Goal: Find specific page/section: Find specific page/section

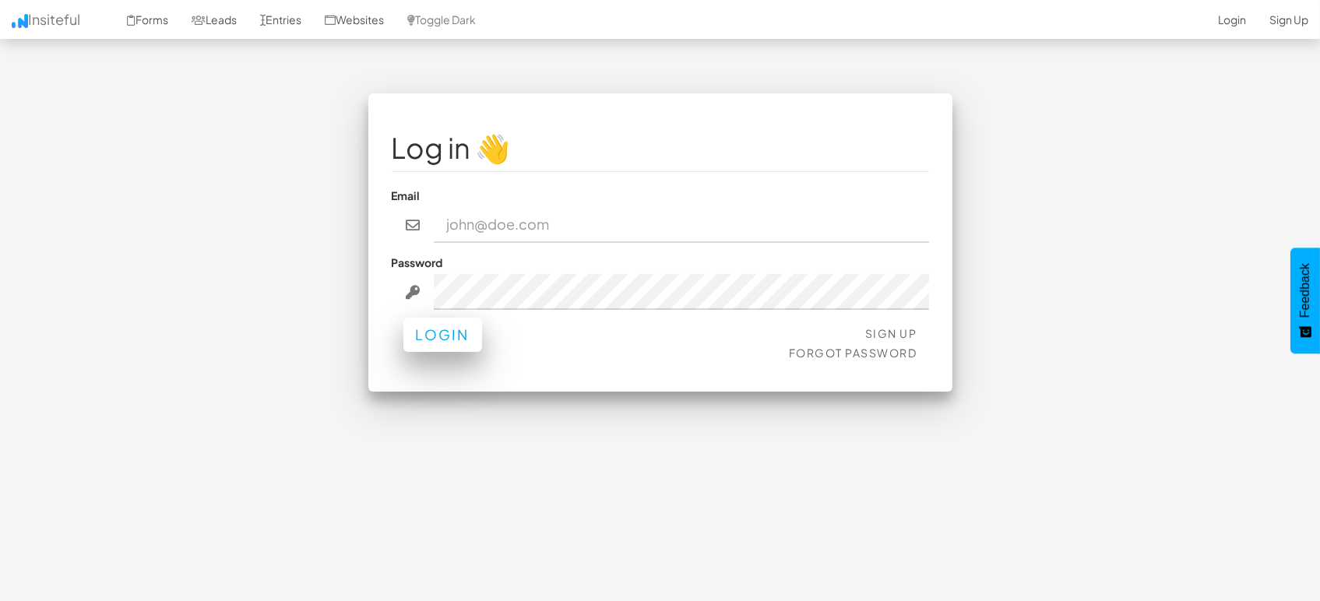
type input "[EMAIL_ADDRESS][DOMAIN_NAME]"
click at [441, 337] on button "Login" at bounding box center [442, 335] width 79 height 34
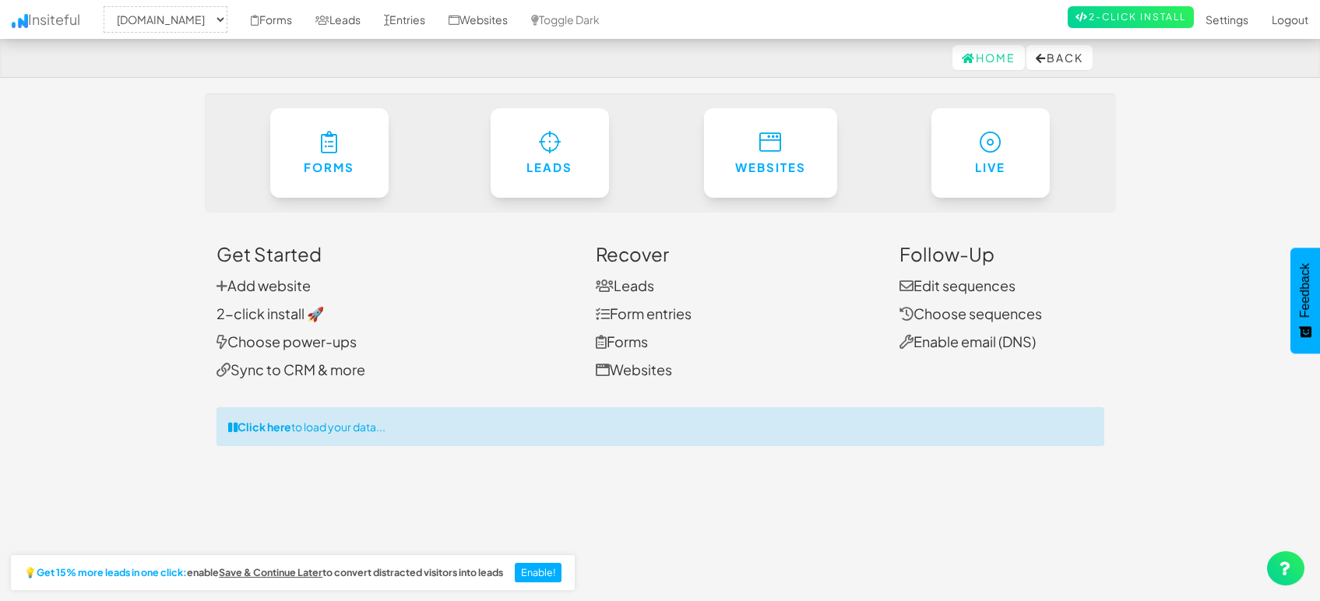
select select "1505"
click at [341, 18] on link "Leads" at bounding box center [338, 19] width 69 height 39
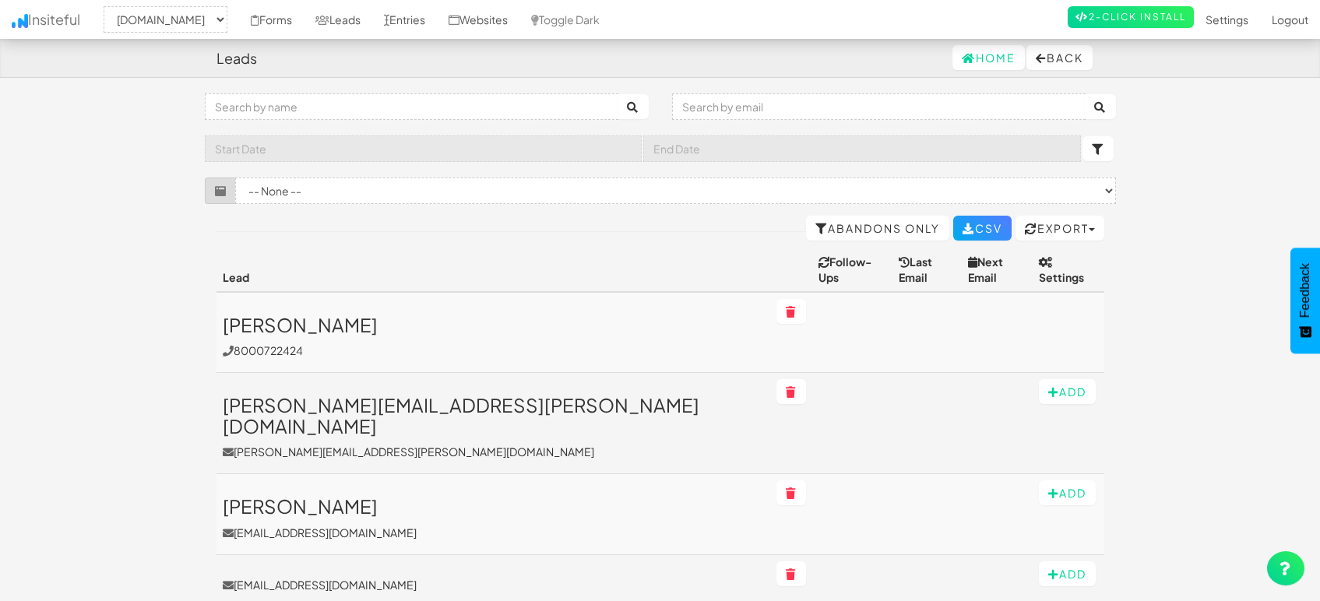
select select "1505"
click at [427, 19] on link "Entries" at bounding box center [404, 19] width 65 height 39
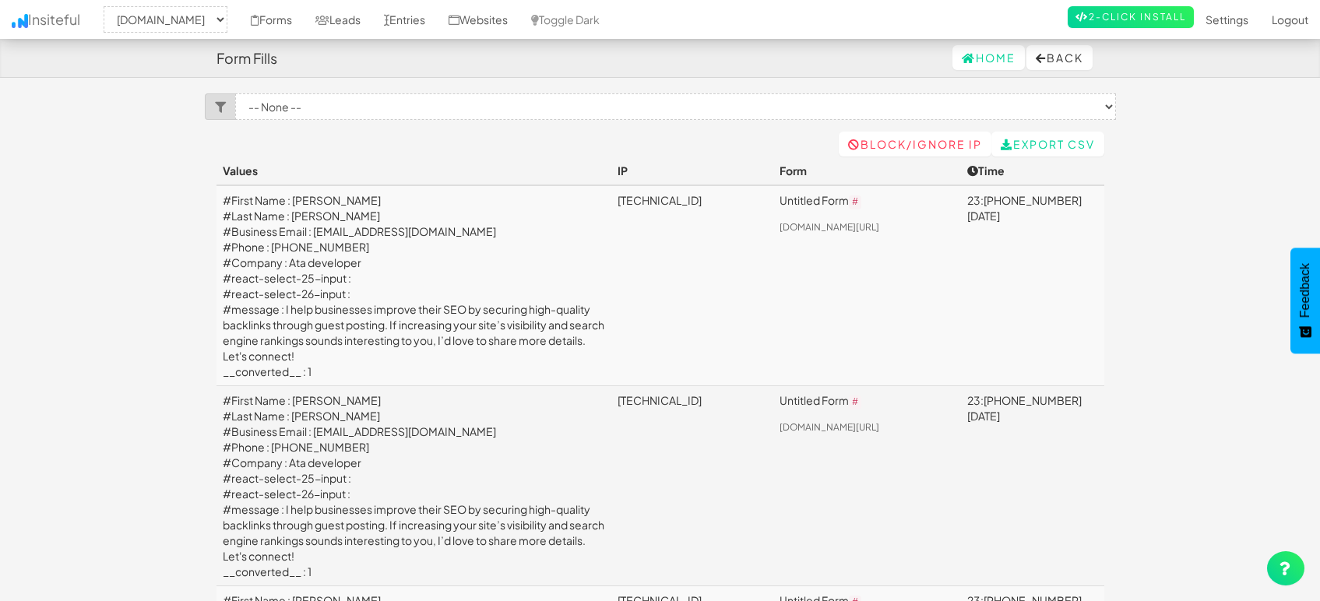
select select "1505"
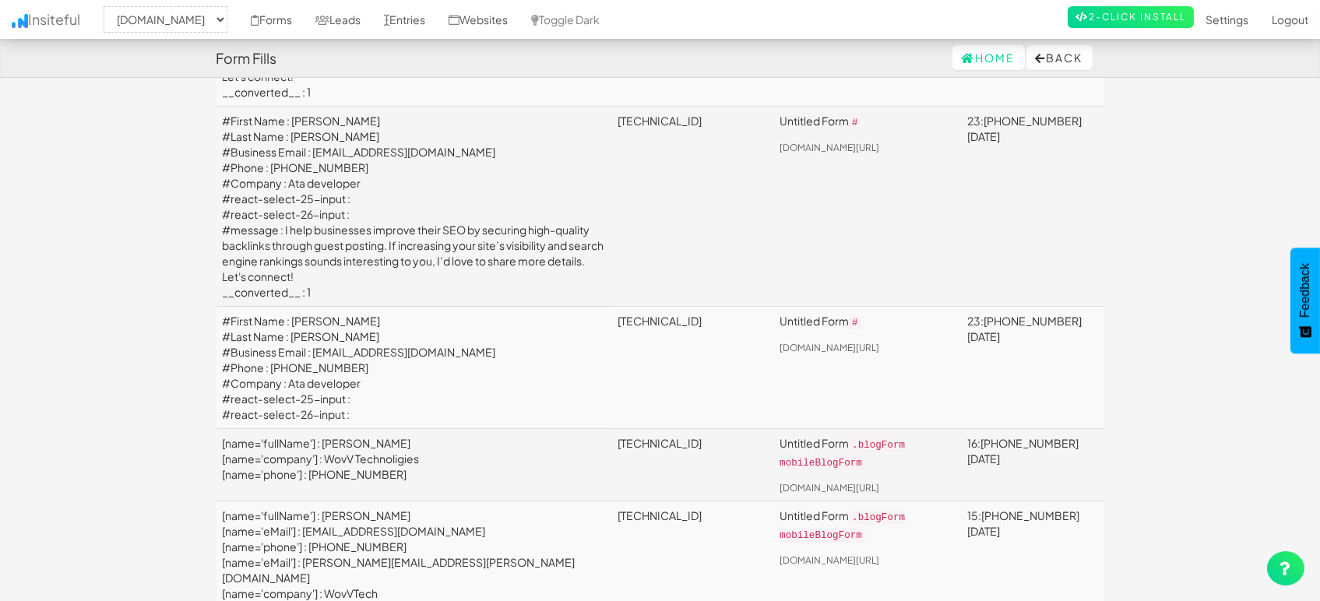
scroll to position [605, 0]
